Goal: Information Seeking & Learning: Learn about a topic

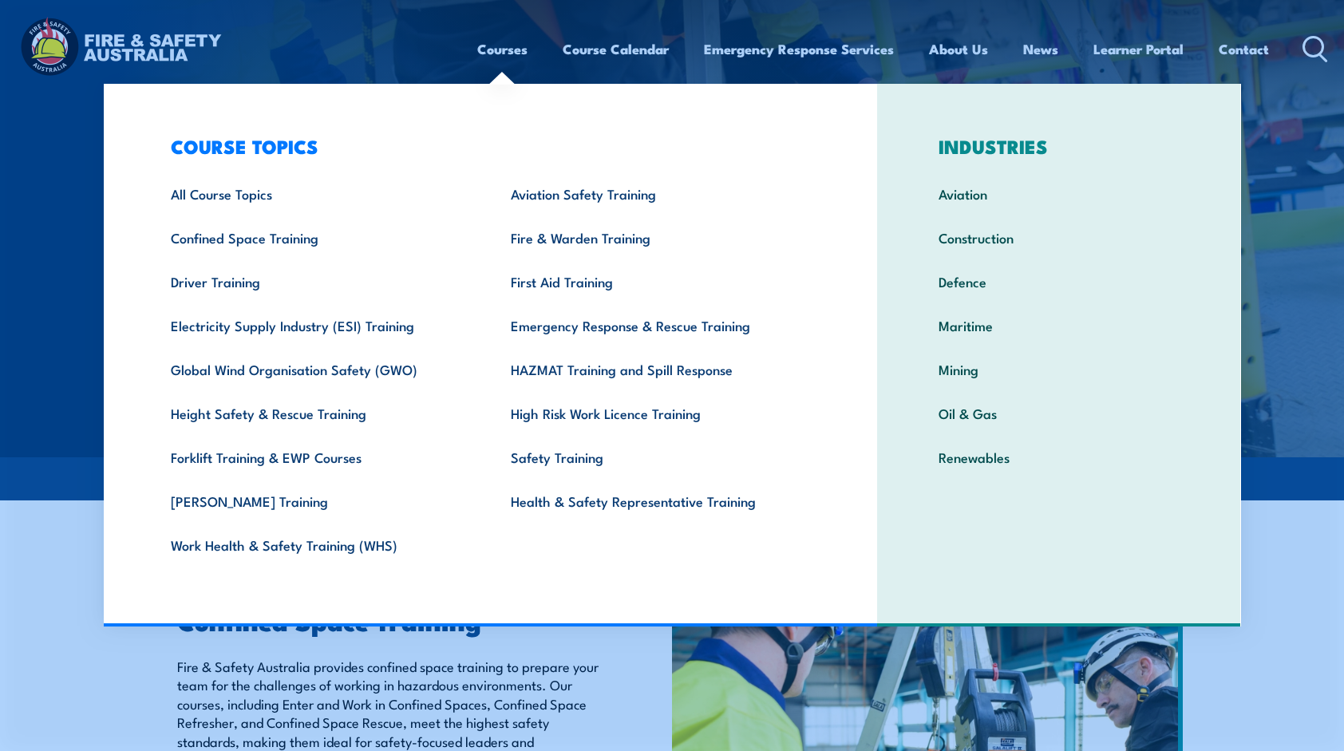
click at [487, 66] on link "Courses" at bounding box center [502, 49] width 50 height 42
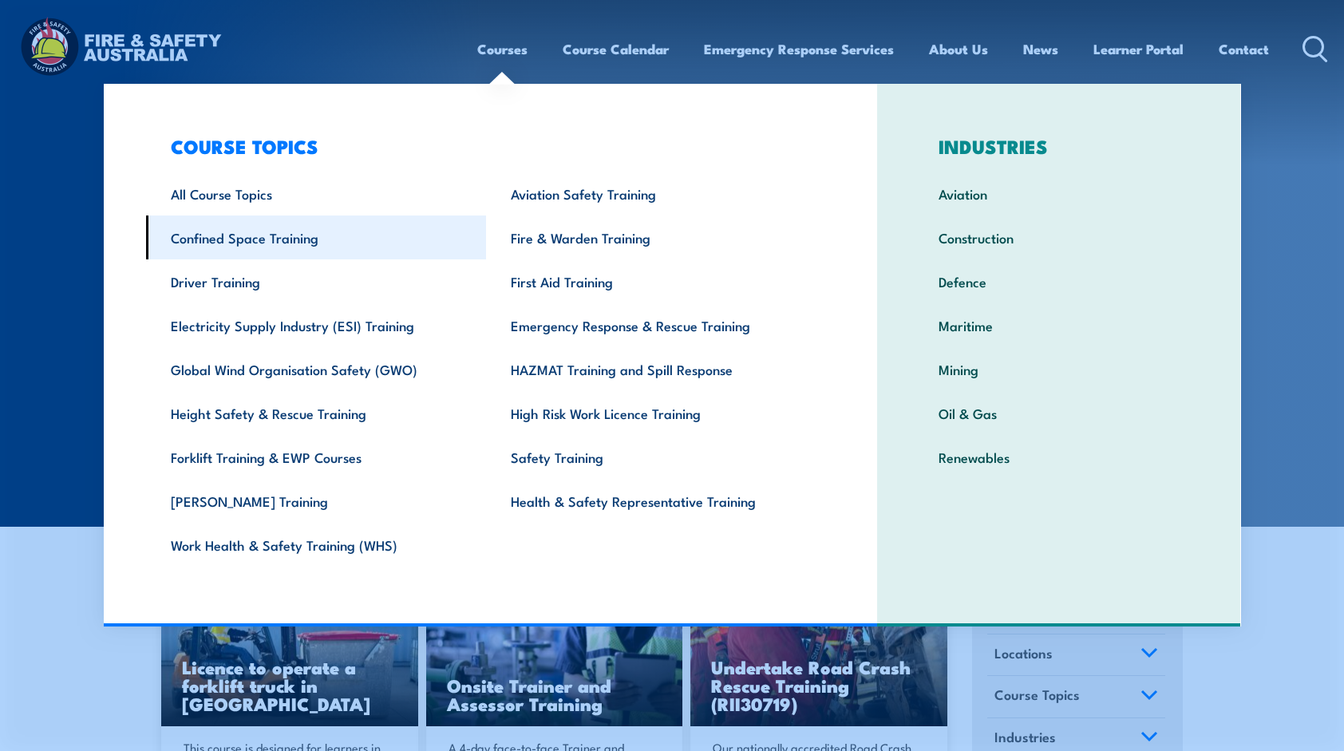
click at [303, 243] on link "Confined Space Training" at bounding box center [316, 237] width 341 height 44
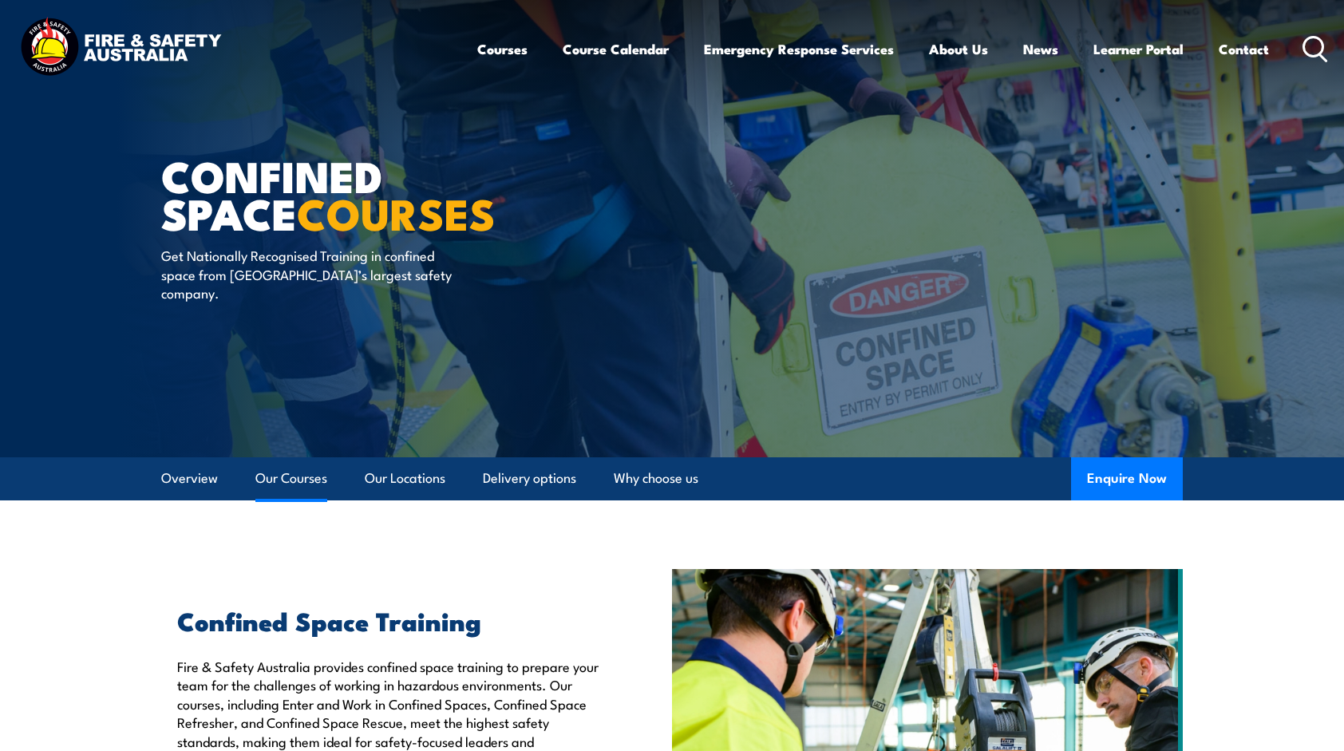
click at [298, 472] on link "Our Courses" at bounding box center [291, 478] width 72 height 42
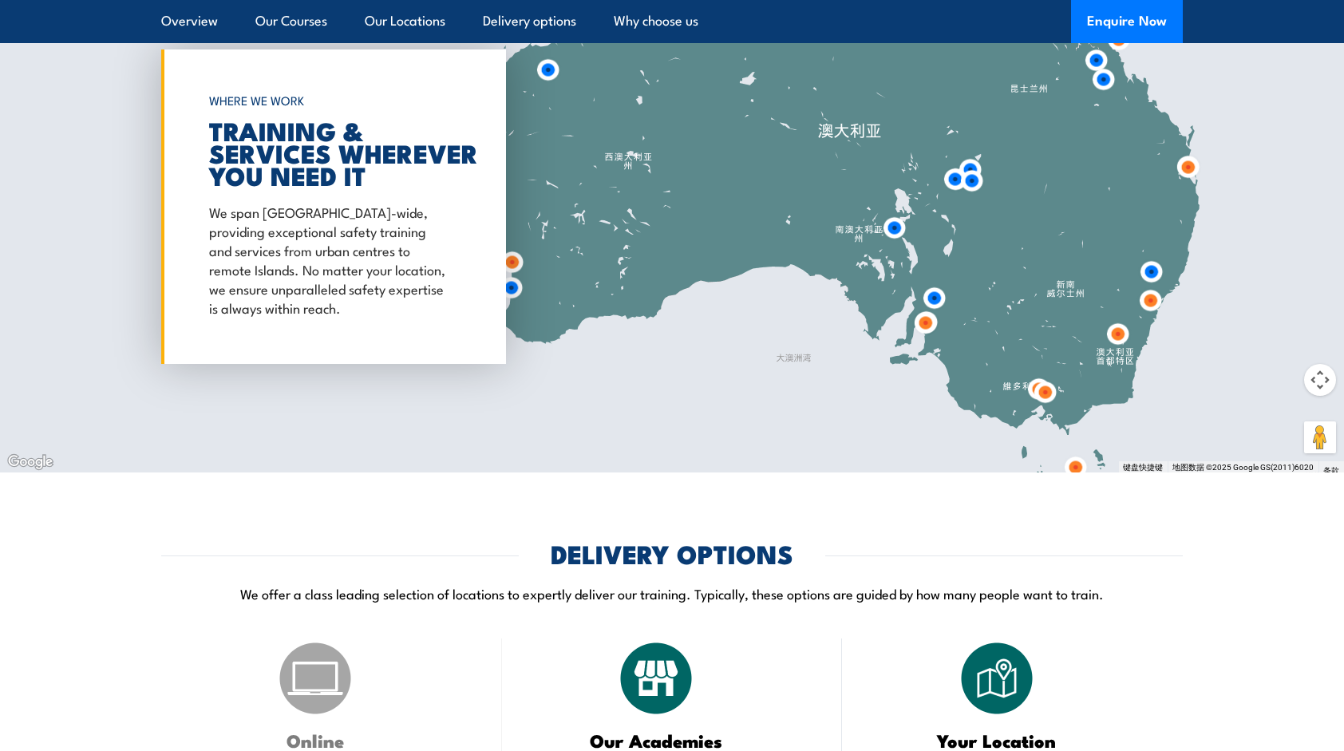
scroll to position [2407, 0]
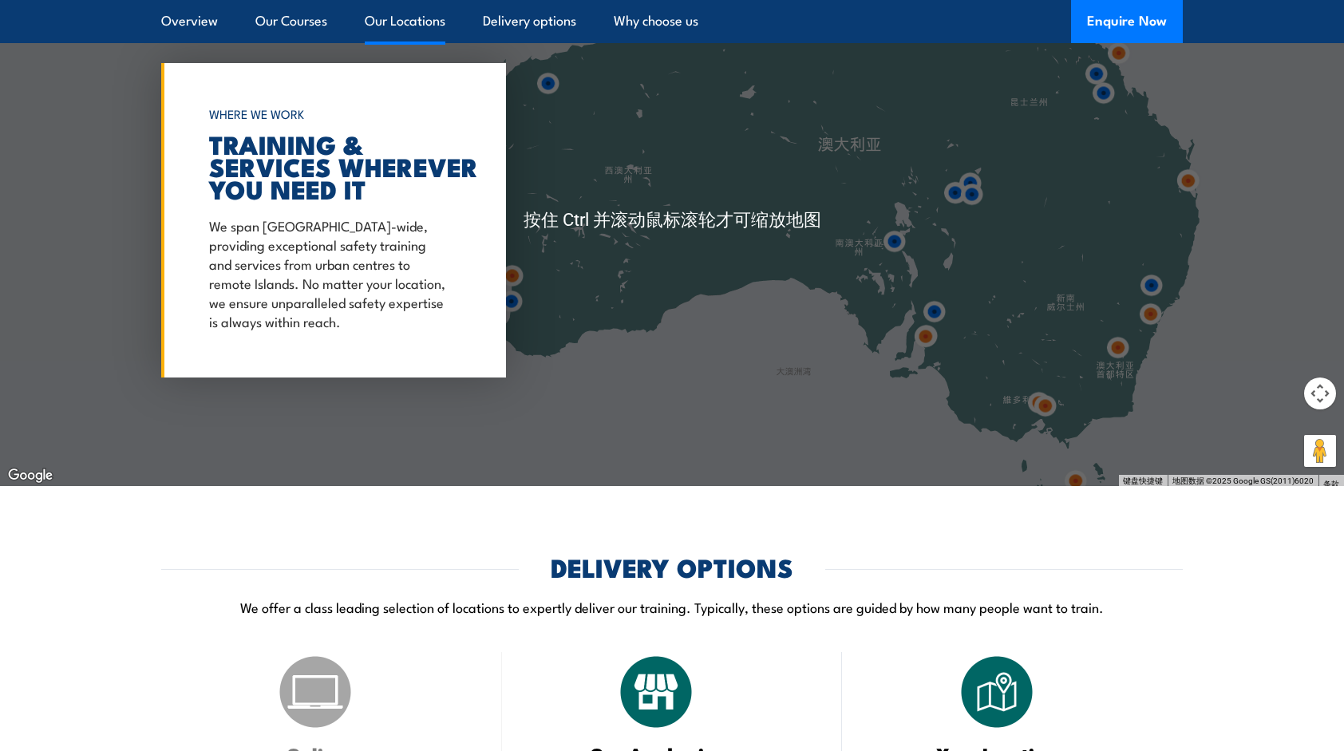
click at [386, 20] on link "Our Locations" at bounding box center [405, 21] width 81 height 42
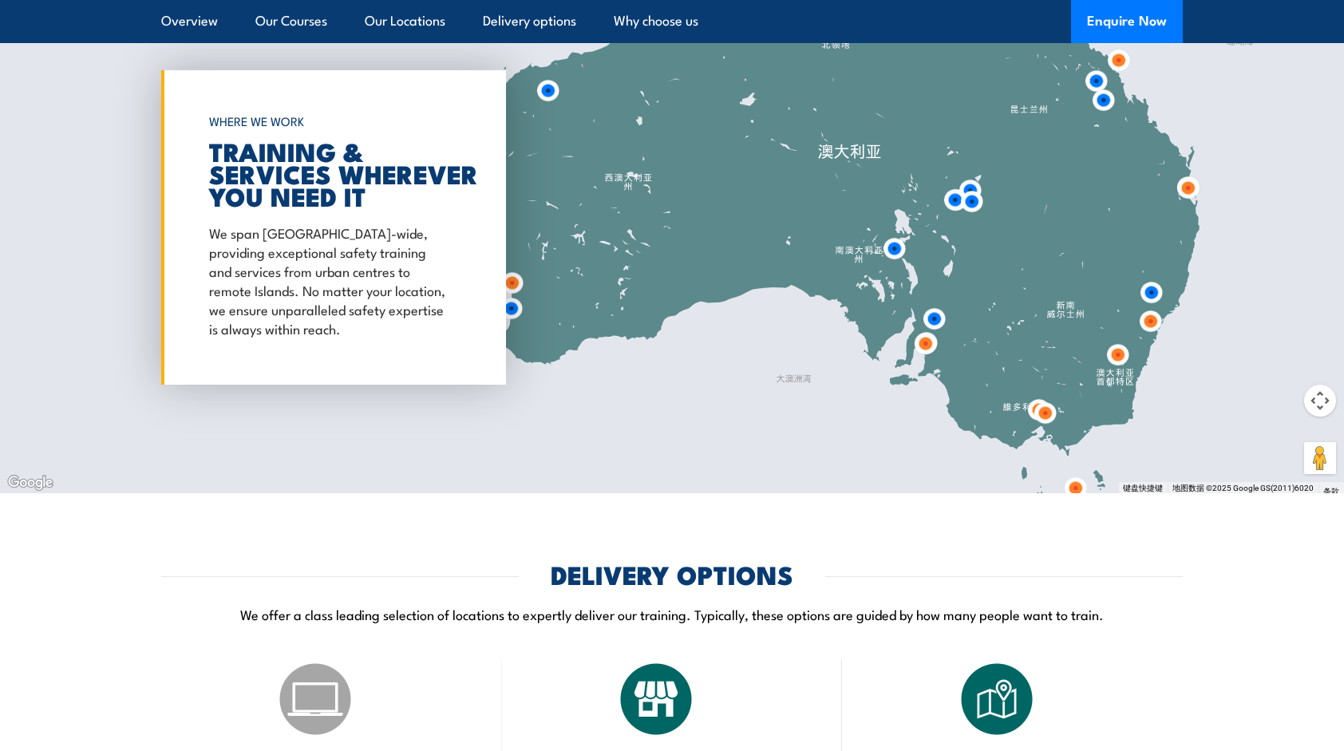
click at [995, 331] on div at bounding box center [672, 228] width 1344 height 532
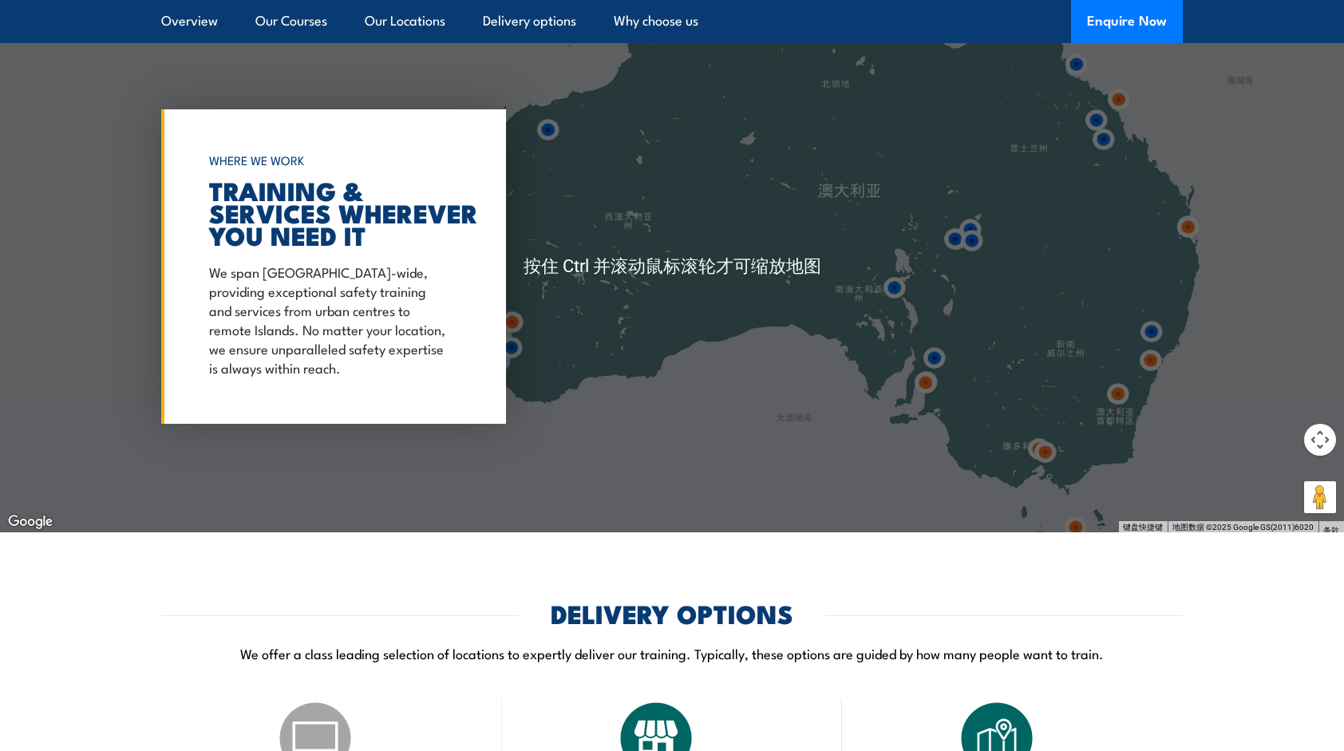
scroll to position [2262, 0]
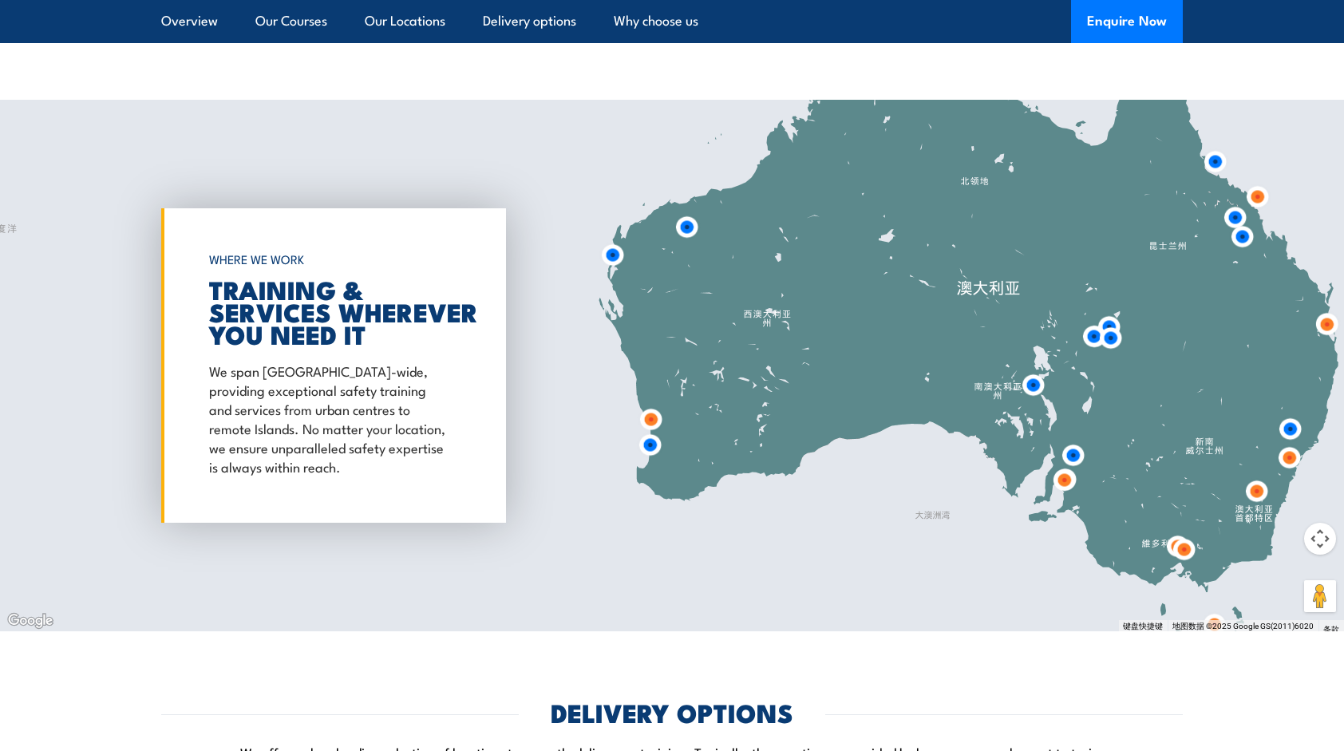
drag, startPoint x: 745, startPoint y: 437, endPoint x: 811, endPoint y: 428, distance: 66.9
click at [811, 429] on div at bounding box center [672, 366] width 1344 height 532
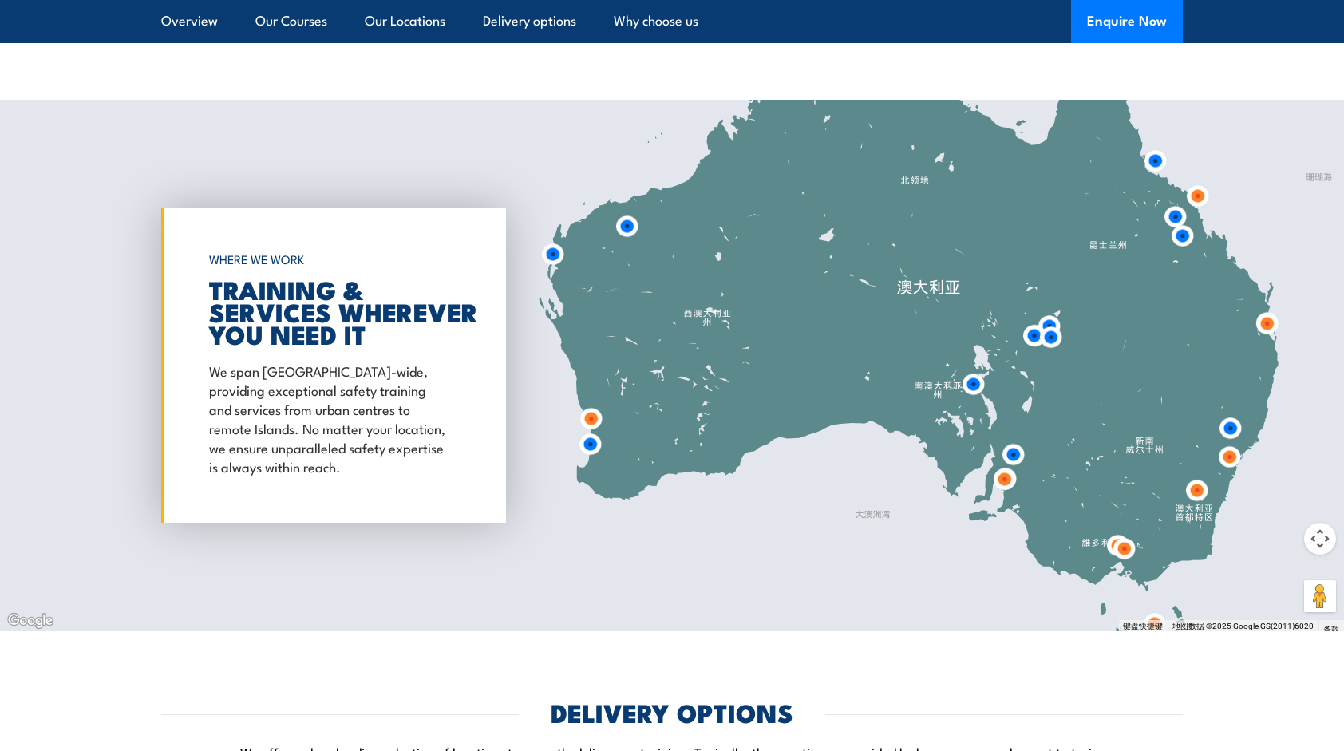
click at [1007, 458] on img at bounding box center [1013, 455] width 30 height 30
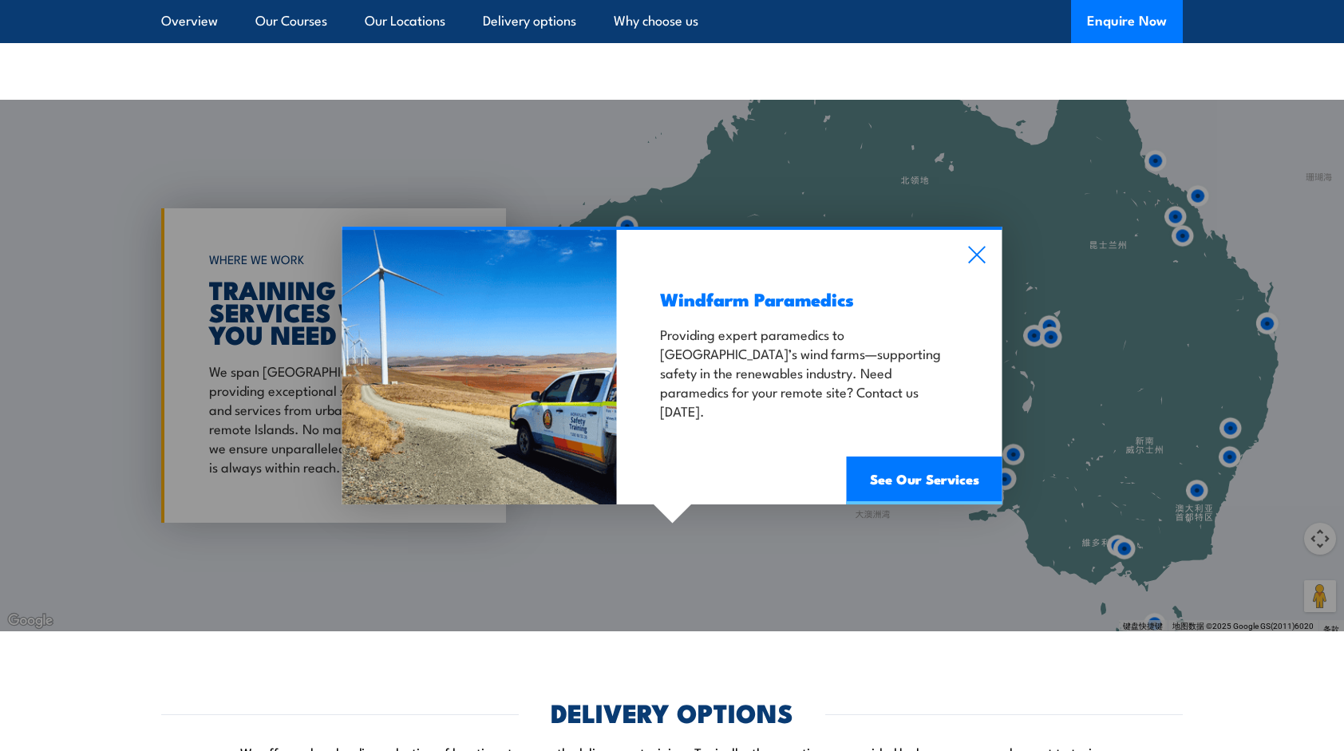
click at [1061, 482] on div "Windfarm Paramedics Providing expert paramedics to South Australia’s wind farms…" at bounding box center [672, 366] width 1344 height 532
click at [985, 252] on icon at bounding box center [977, 255] width 18 height 18
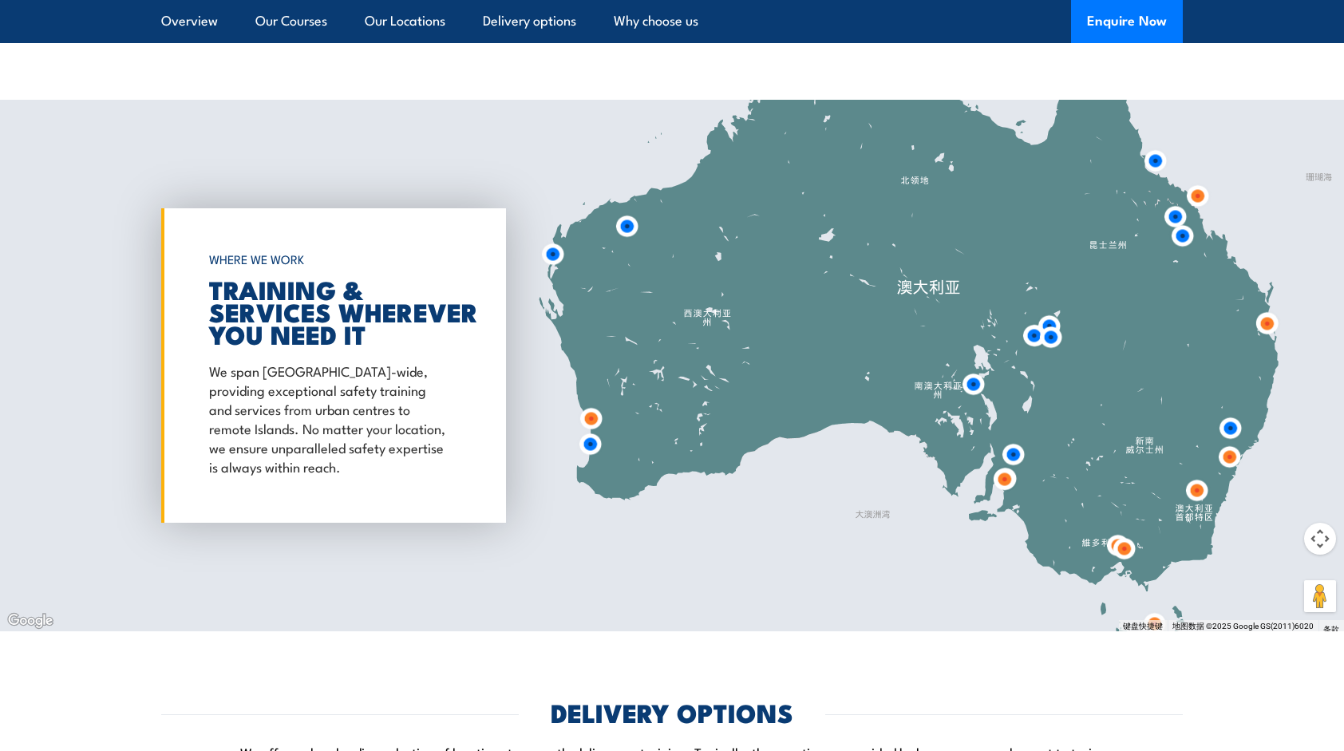
click at [1010, 473] on img at bounding box center [1005, 479] width 30 height 30
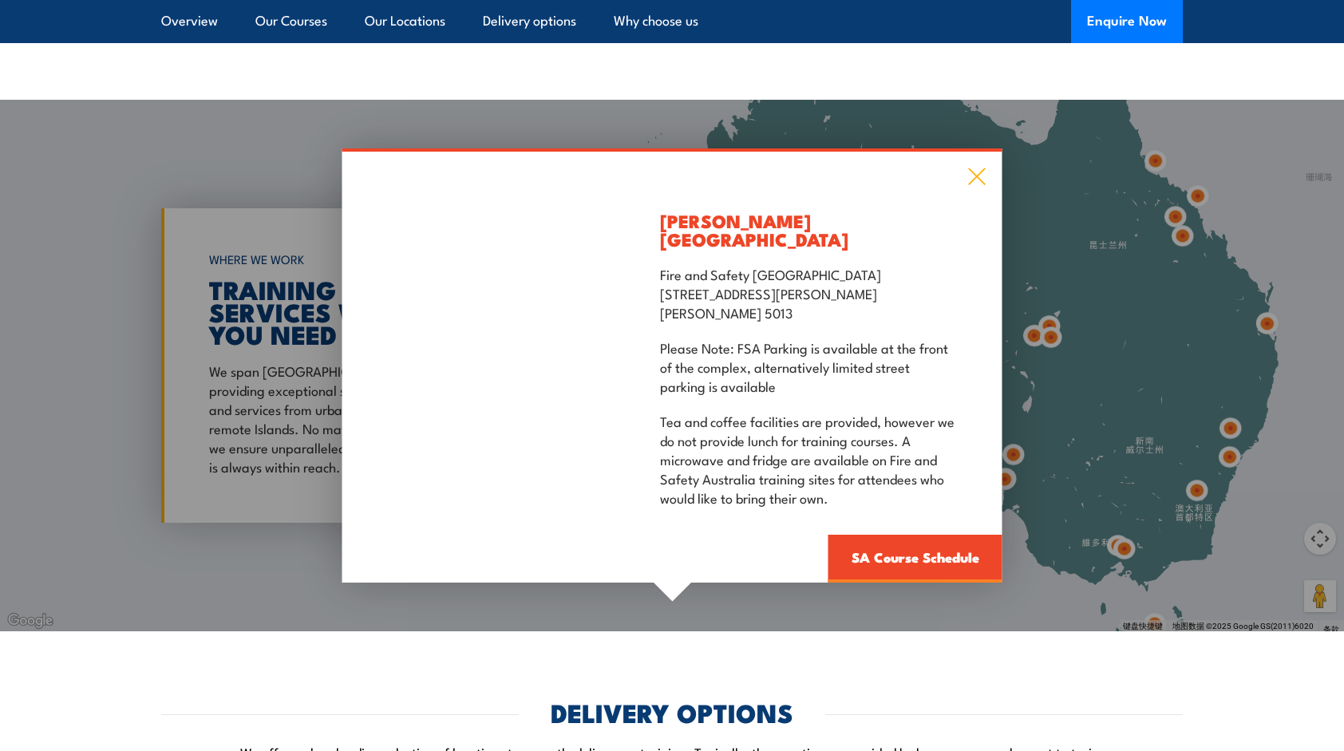
click at [976, 185] on icon at bounding box center [977, 177] width 18 height 18
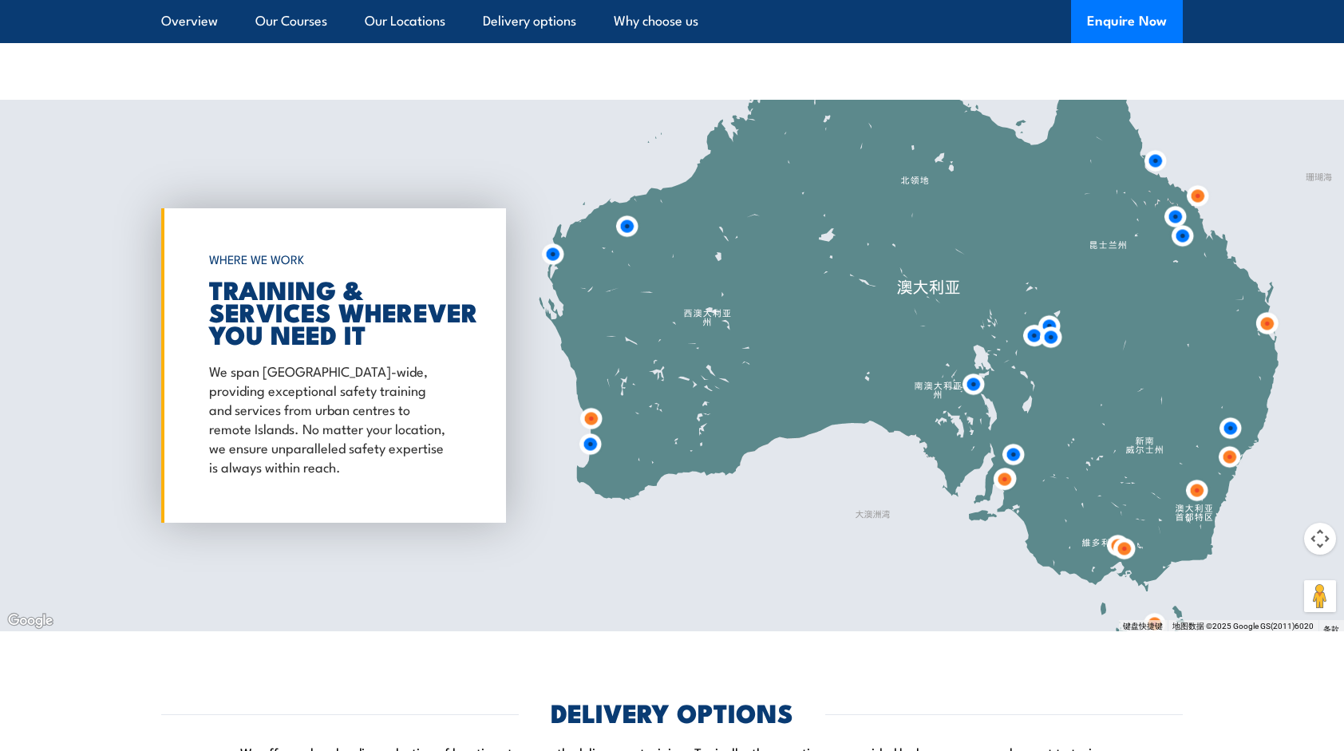
click at [972, 388] on img at bounding box center [973, 385] width 30 height 30
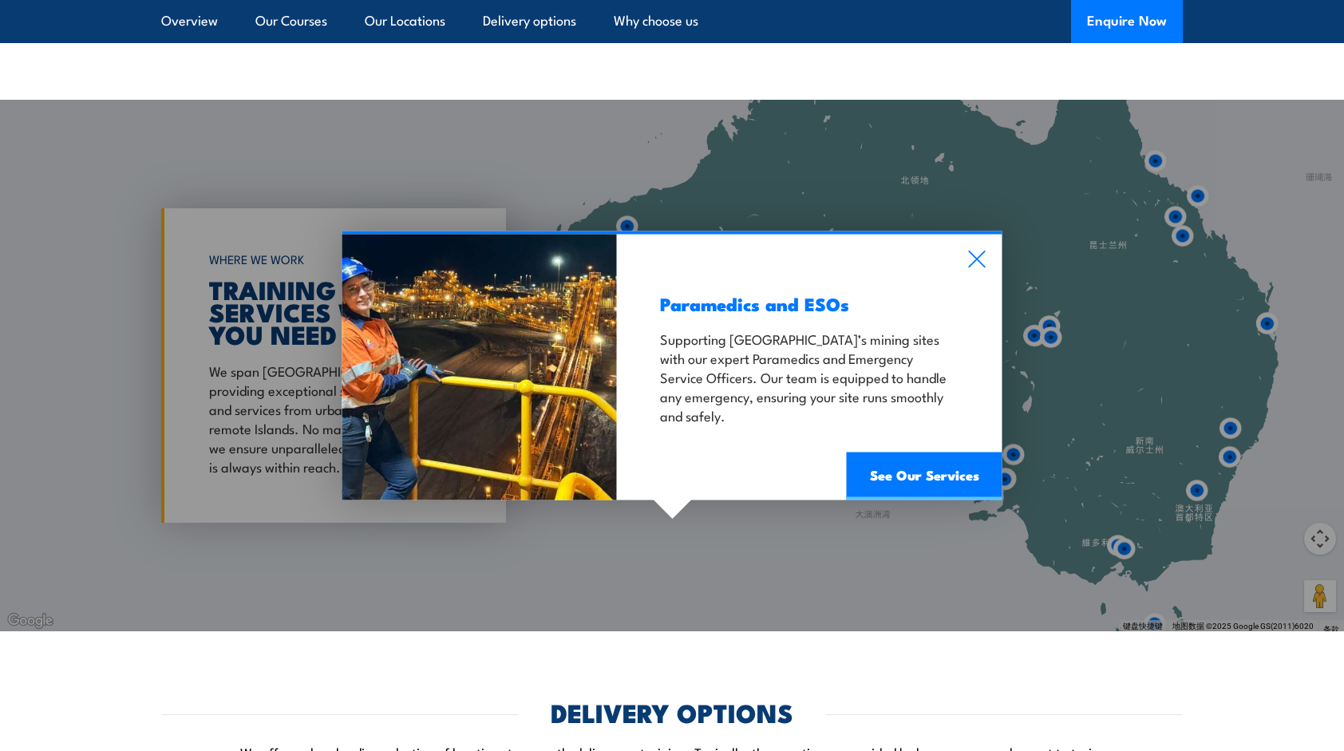
click at [985, 247] on div "Paramedics and ESOs Supporting South Australia’s mining sites with our expert P…" at bounding box center [808, 368] width 385 height 266
click at [993, 247] on div "Paramedics and ESOs Supporting South Australia’s mining sites with our expert P…" at bounding box center [808, 368] width 385 height 266
click at [978, 255] on icon at bounding box center [977, 259] width 17 height 17
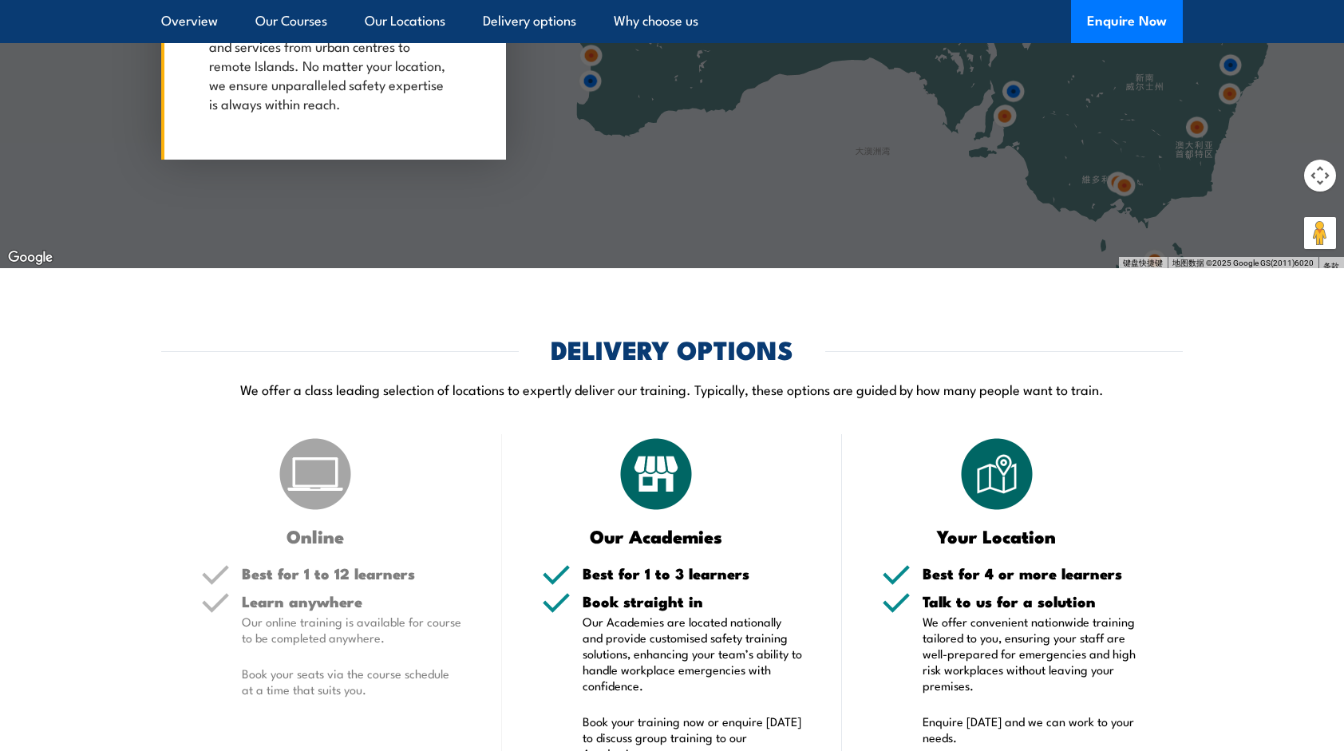
scroll to position [2820, 0]
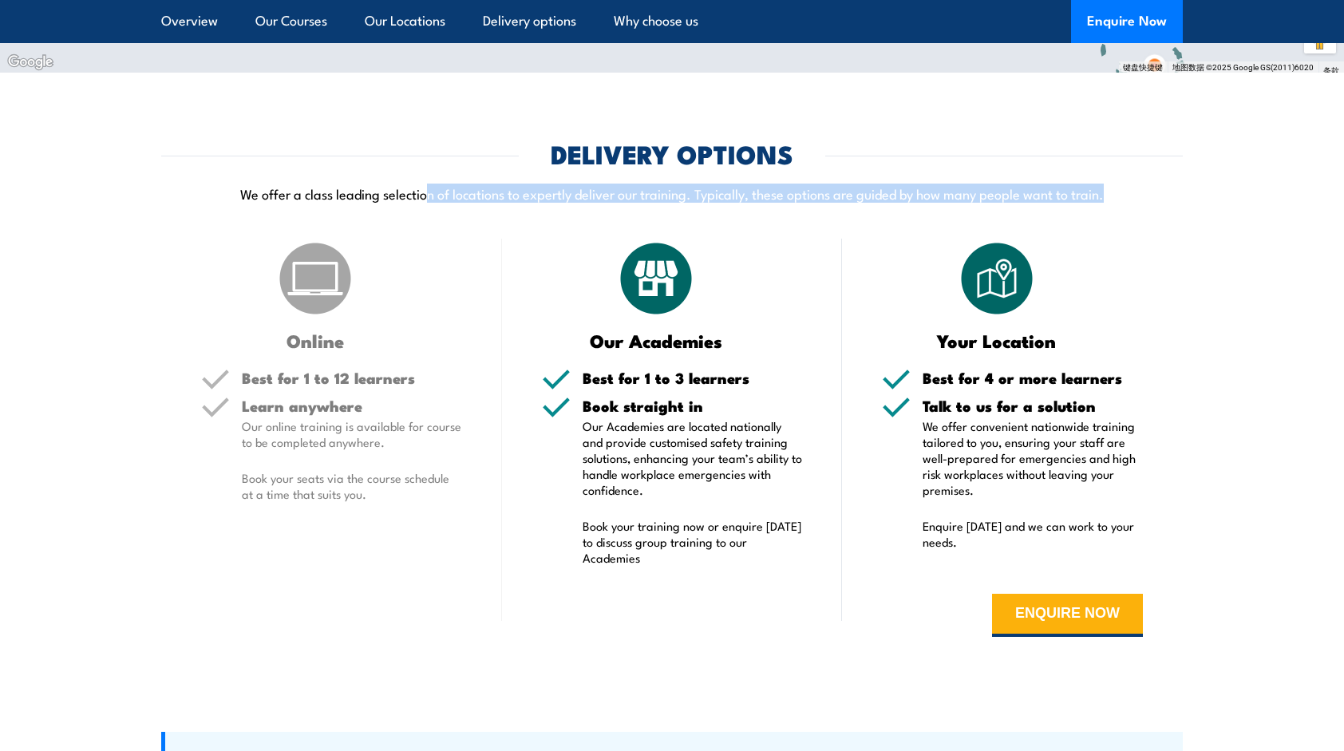
drag, startPoint x: 1127, startPoint y: 195, endPoint x: 428, endPoint y: 217, distance: 699.5
click at [428, 217] on div "DELIVERY OPTIONS We offer a class leading selection of locations to expertly de…" at bounding box center [672, 182] width 1022 height 81
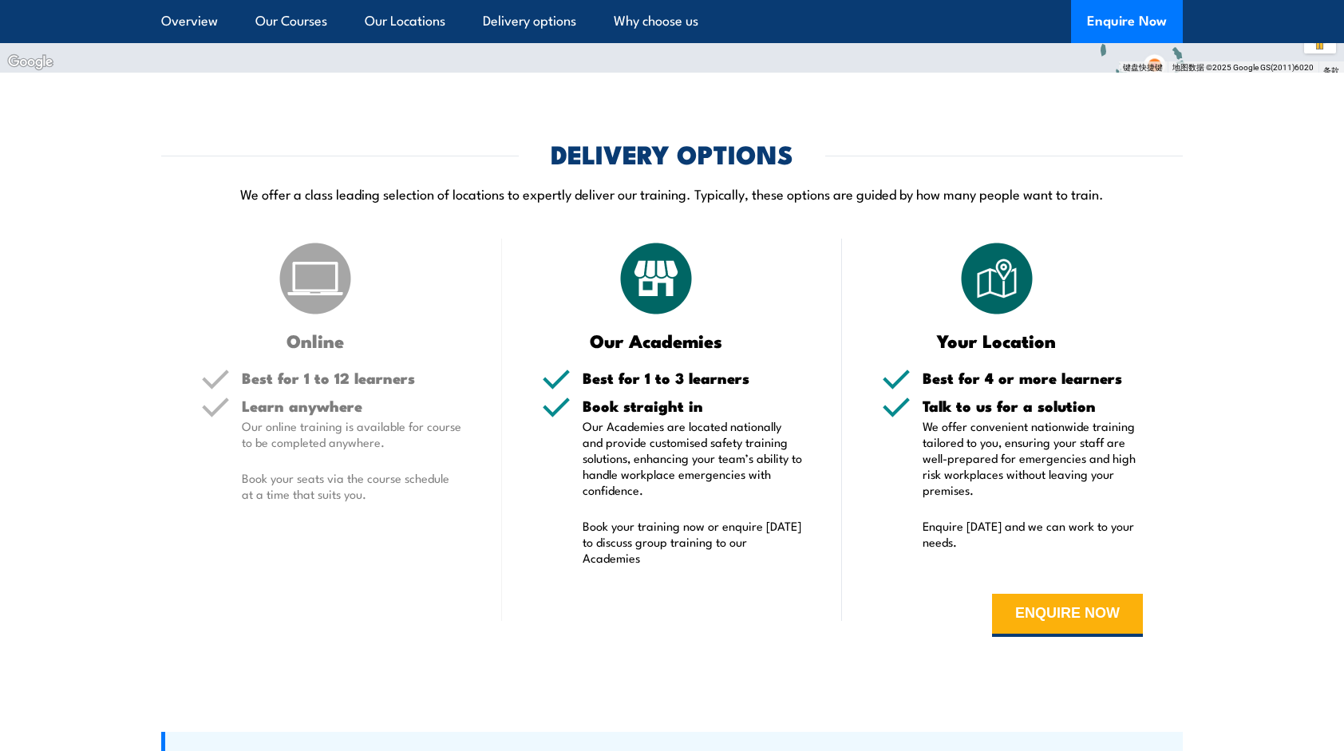
click at [1302, 416] on section "DELIVERY OPTIONS We offer a class leading selection of locations to expertly de…" at bounding box center [672, 401] width 1344 height 518
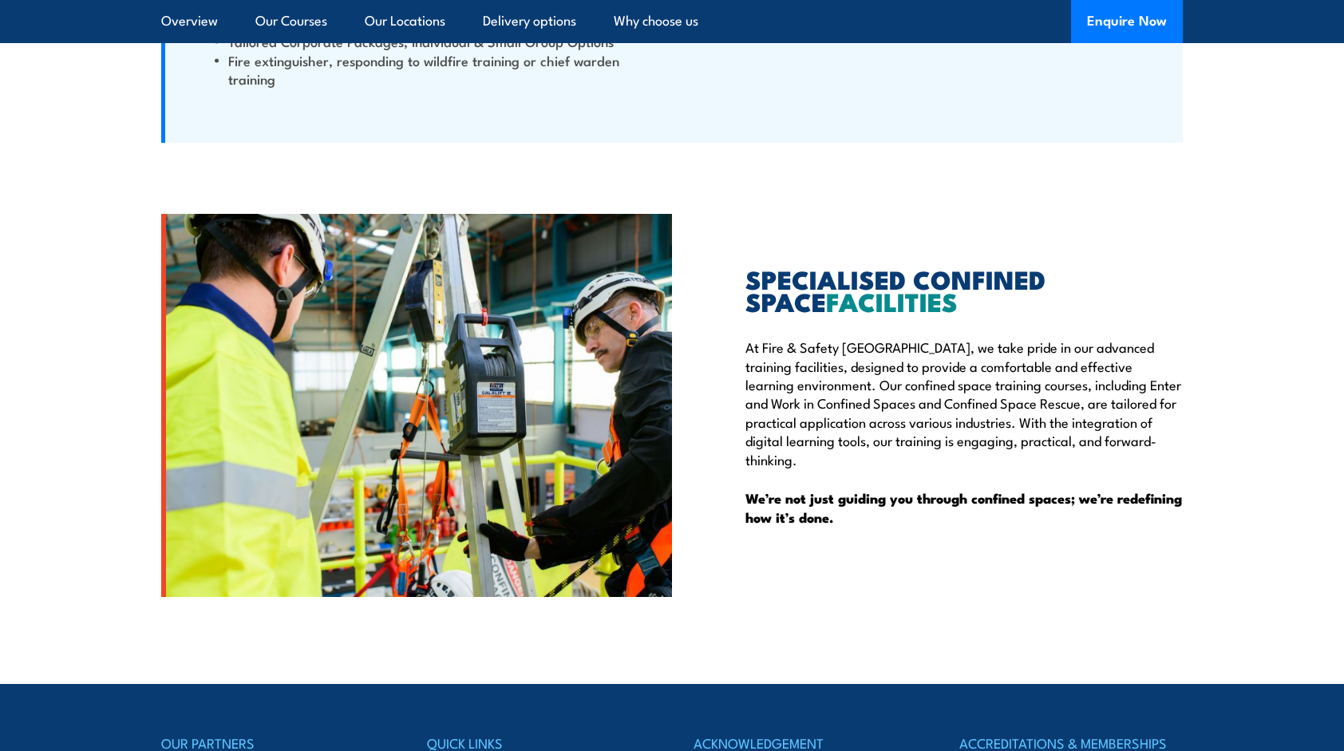
scroll to position [3686, 0]
